Goal: Information Seeking & Learning: Learn about a topic

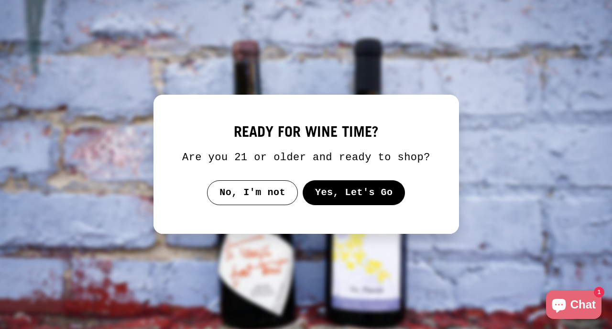
click at [336, 204] on button "Yes, Let's Go" at bounding box center [353, 192] width 103 height 25
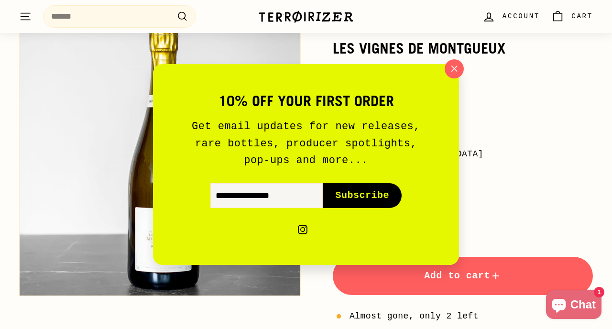
scroll to position [134, 0]
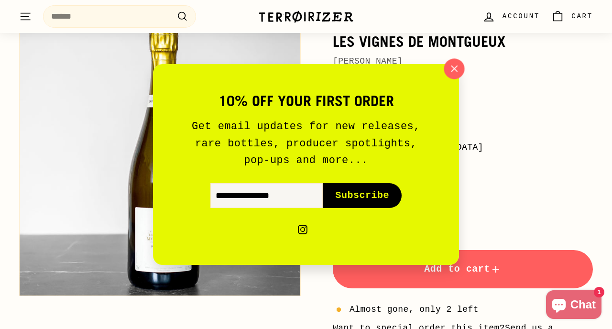
click at [455, 65] on icon "button" at bounding box center [454, 69] width 14 height 14
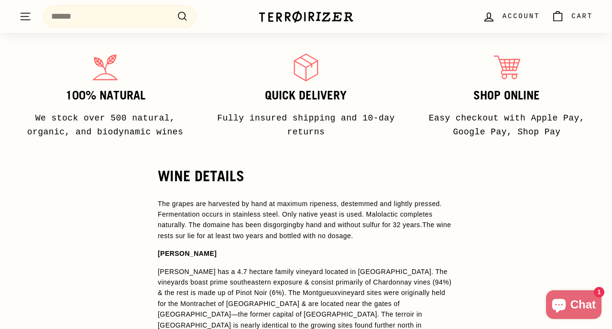
scroll to position [628, 0]
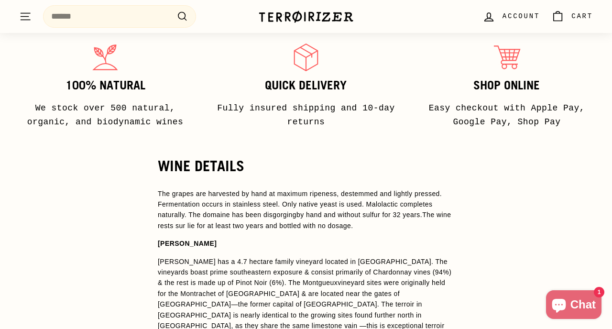
drag, startPoint x: 224, startPoint y: 243, endPoint x: 142, endPoint y: 238, distance: 82.4
copy strong "[PERSON_NAME]"
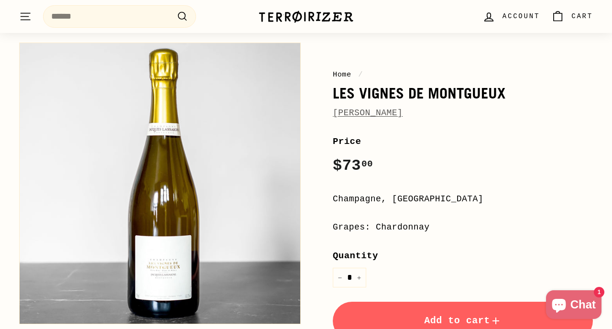
scroll to position [81, 0]
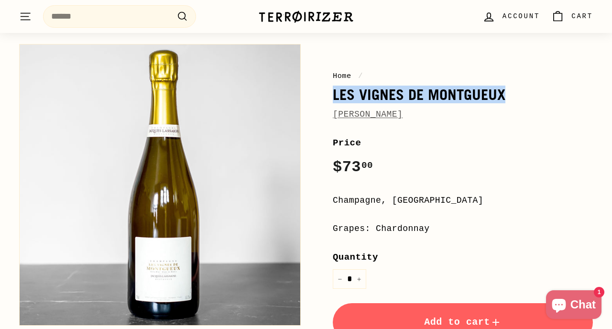
drag, startPoint x: 505, startPoint y: 89, endPoint x: 334, endPoint y: 93, distance: 171.3
click at [334, 93] on h1 "Les Vignes de Montgueux" at bounding box center [463, 95] width 260 height 16
copy h1 "Les Vignes de Montgueux"
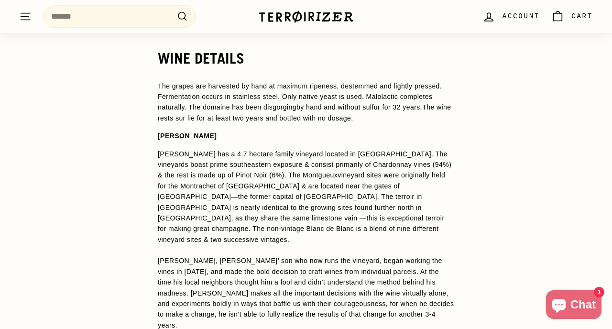
scroll to position [743, 0]
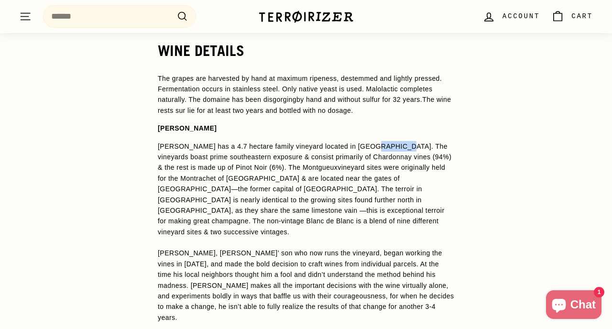
drag, startPoint x: 403, startPoint y: 146, endPoint x: 371, endPoint y: 145, distance: 32.1
click at [371, 145] on span "[PERSON_NAME] has a 4.7 hectare family vineyard located in [GEOGRAPHIC_DATA]. T…" at bounding box center [305, 157] width 294 height 29
click at [380, 150] on span "[PERSON_NAME] has a 4.7 hectare family vineyard located in [GEOGRAPHIC_DATA]. T…" at bounding box center [305, 157] width 294 height 29
drag, startPoint x: 403, startPoint y: 145, endPoint x: 366, endPoint y: 145, distance: 36.4
click at [366, 145] on span "[PERSON_NAME] has a 4.7 hectare family vineyard located in [GEOGRAPHIC_DATA]. T…" at bounding box center [305, 157] width 294 height 29
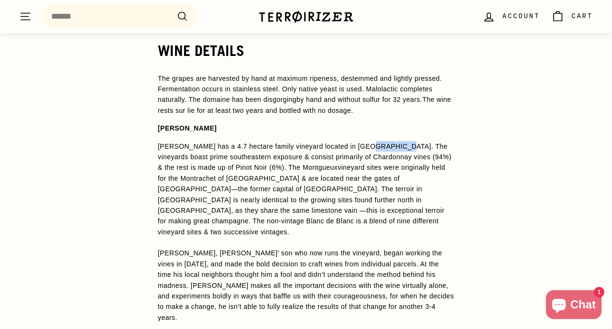
copy span "Montgueux"
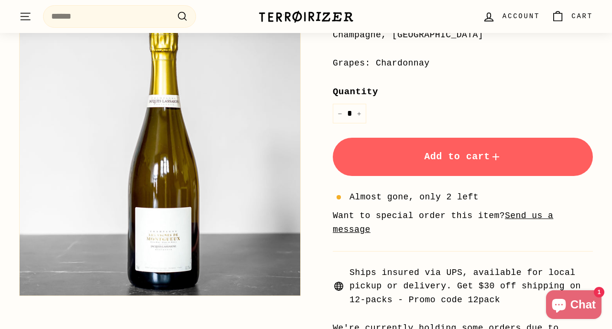
scroll to position [0, 0]
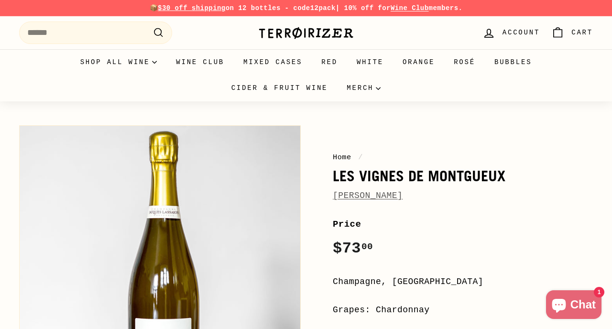
drag, startPoint x: 524, startPoint y: 174, endPoint x: 321, endPoint y: 197, distance: 204.7
drag, startPoint x: 439, startPoint y: 201, endPoint x: 330, endPoint y: 177, distance: 111.6
copy div "Les Vignes de Montgueux [PERSON_NAME]"
